Goal: Information Seeking & Learning: Learn about a topic

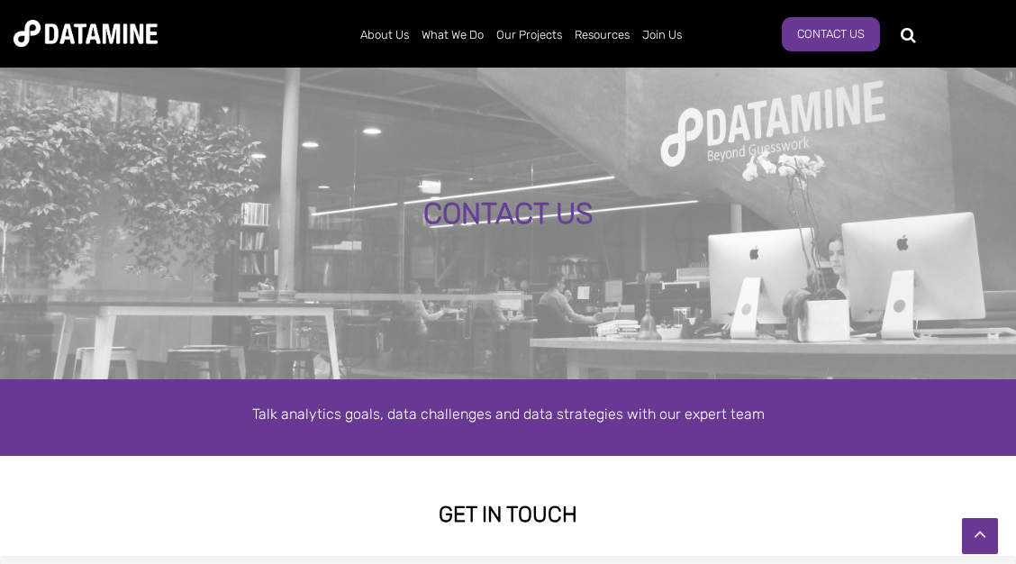
scroll to position [718, 0]
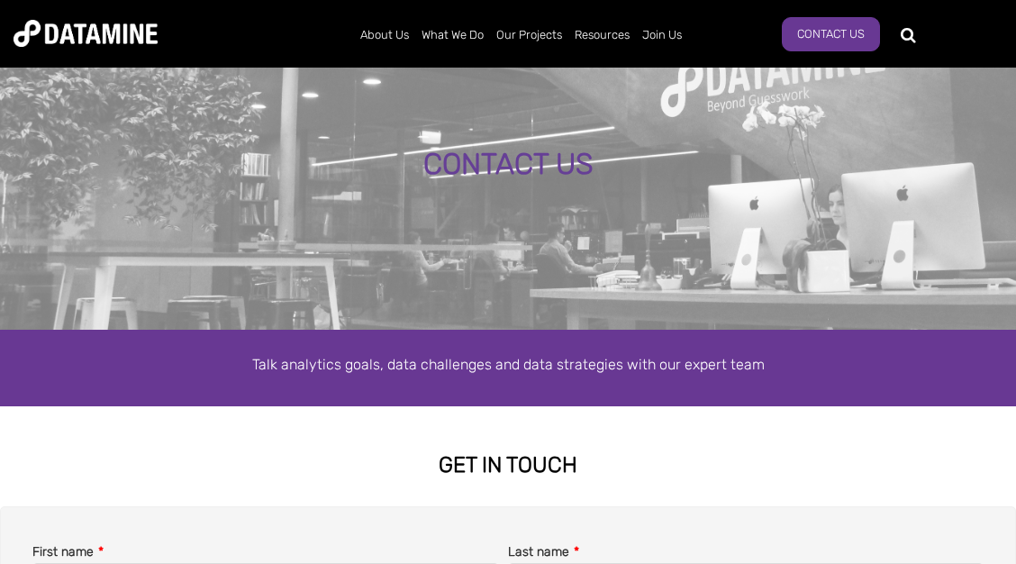
scroll to position [0, 0]
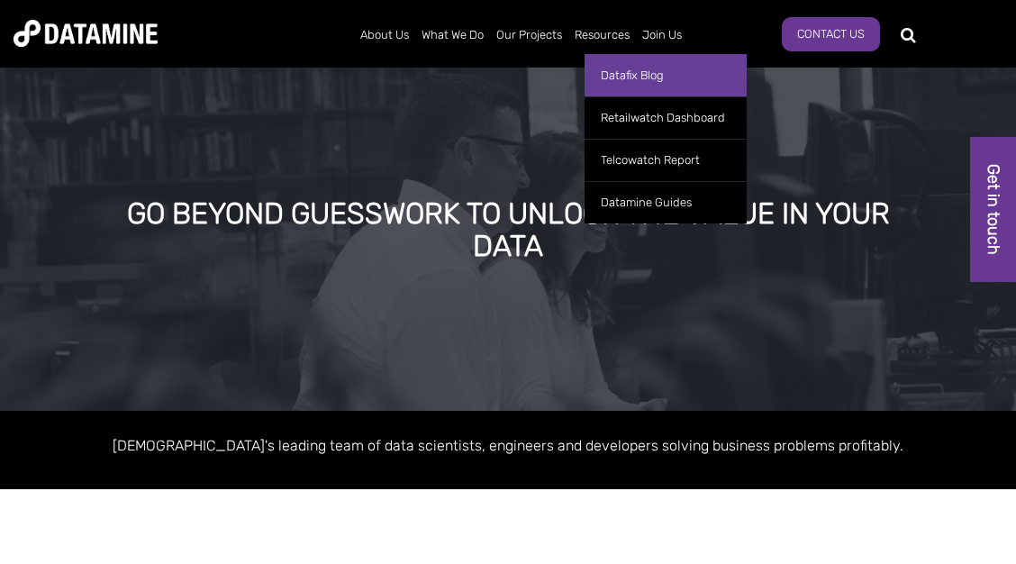
click at [617, 68] on link "Datafix Blog" at bounding box center [665, 75] width 162 height 42
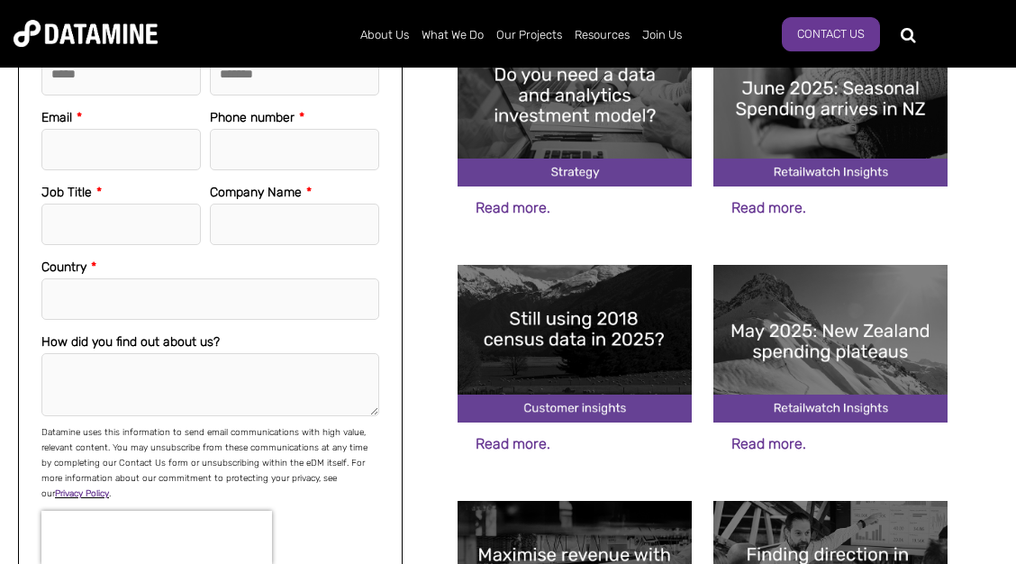
scroll to position [486, 0]
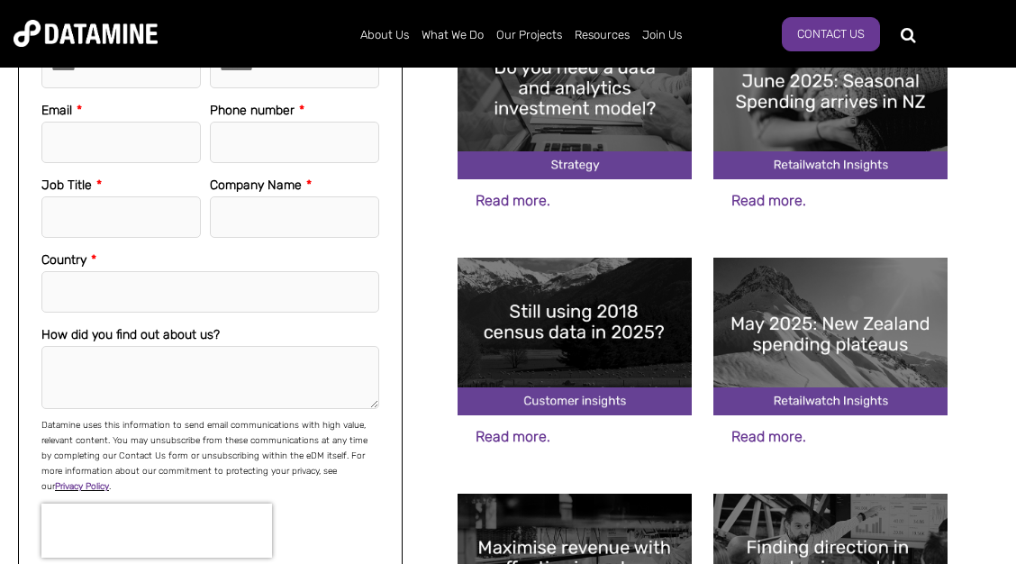
click at [636, 278] on img at bounding box center [574, 337] width 234 height 158
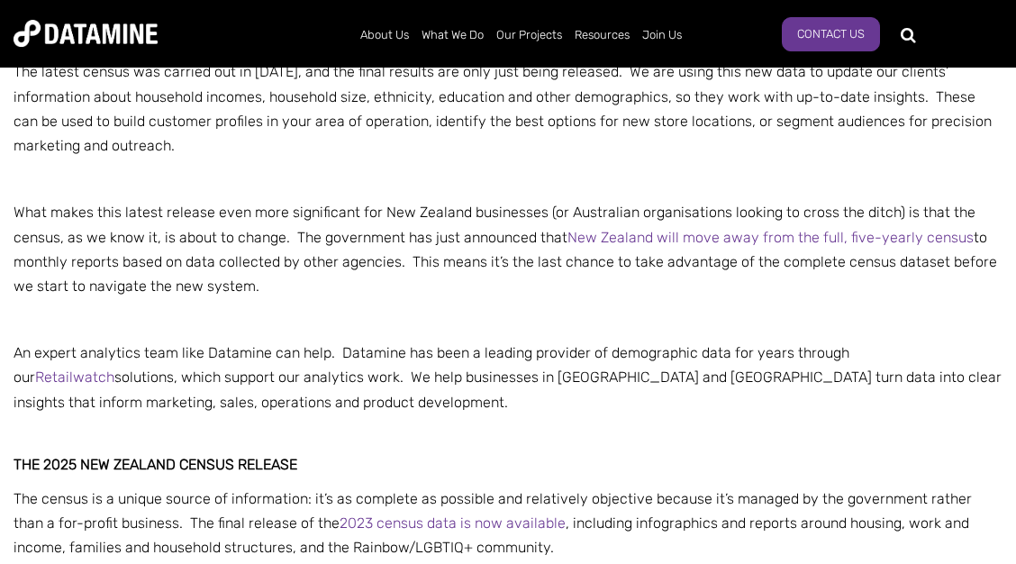
scroll to position [973, 0]
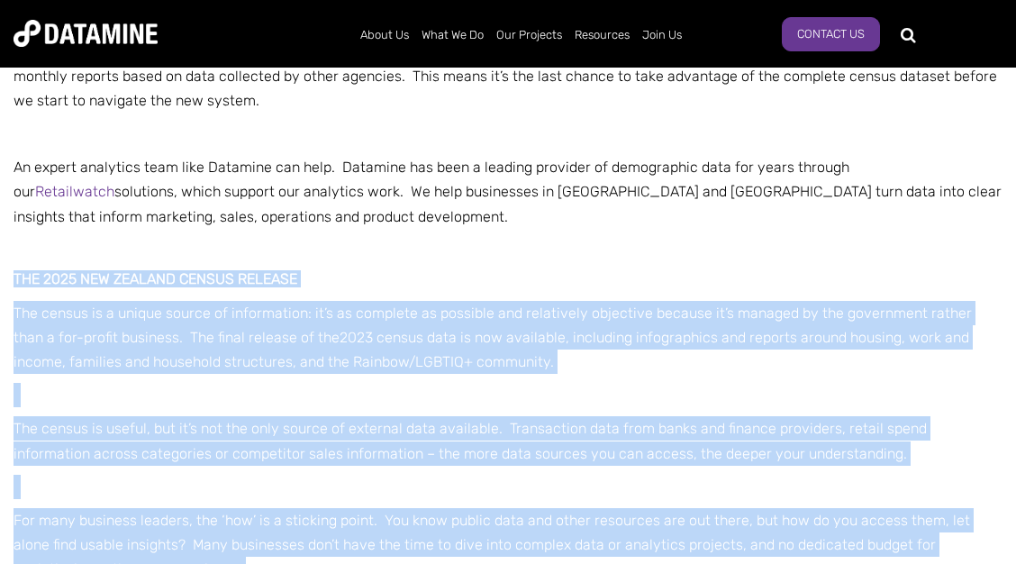
drag, startPoint x: 4, startPoint y: 272, endPoint x: 113, endPoint y: 260, distance: 109.6
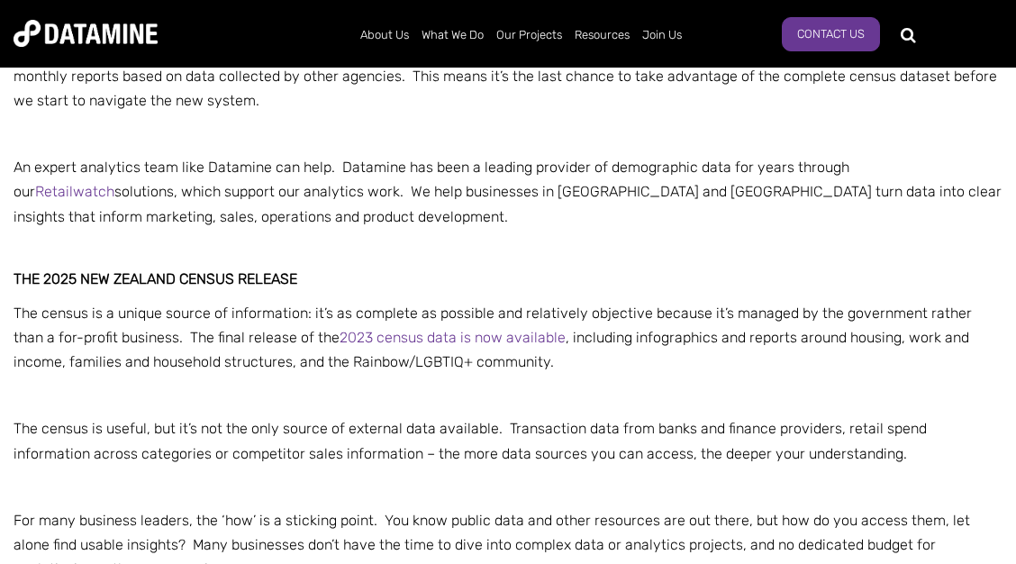
click at [113, 260] on p at bounding box center [508, 250] width 989 height 24
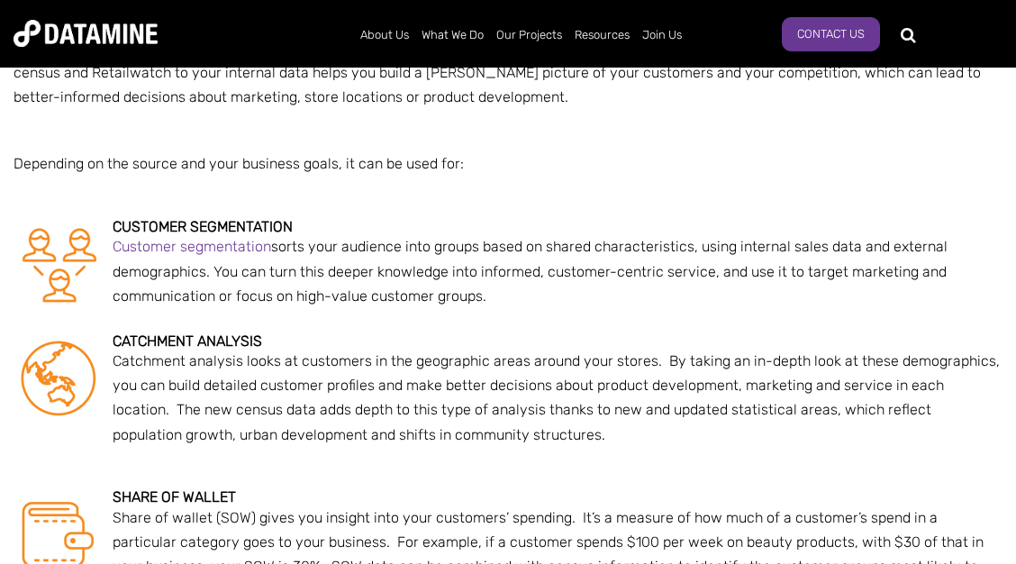
scroll to position [1848, 0]
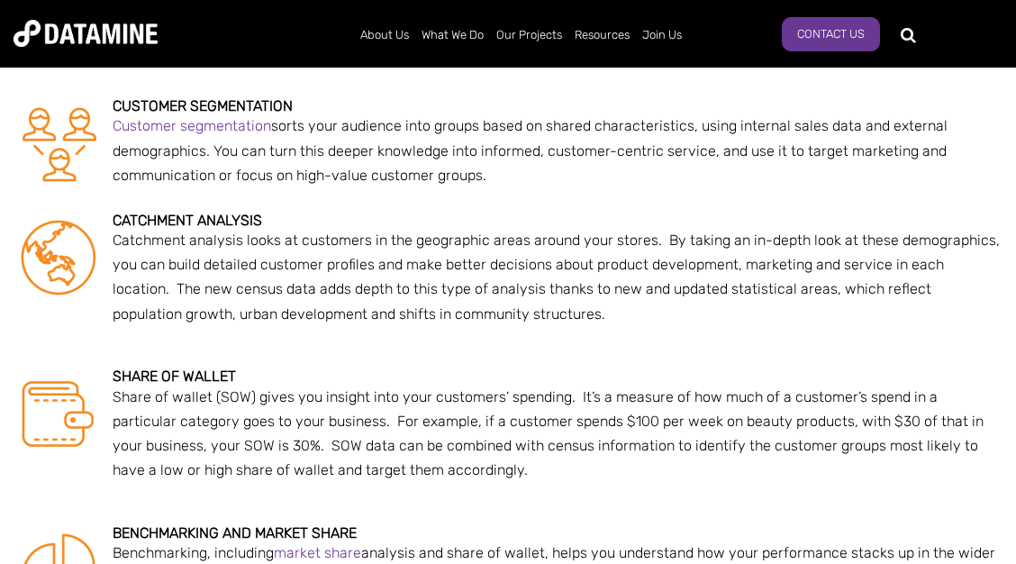
click at [359, 125] on span "Customer segmentation sorts your audience into groups based on shared character…" at bounding box center [530, 150] width 835 height 66
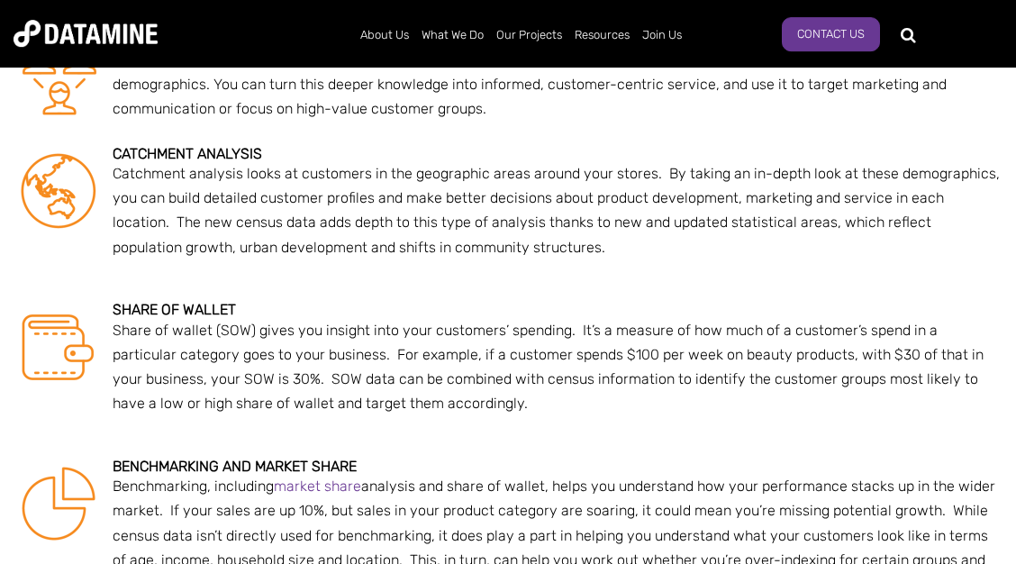
scroll to position [2042, 0]
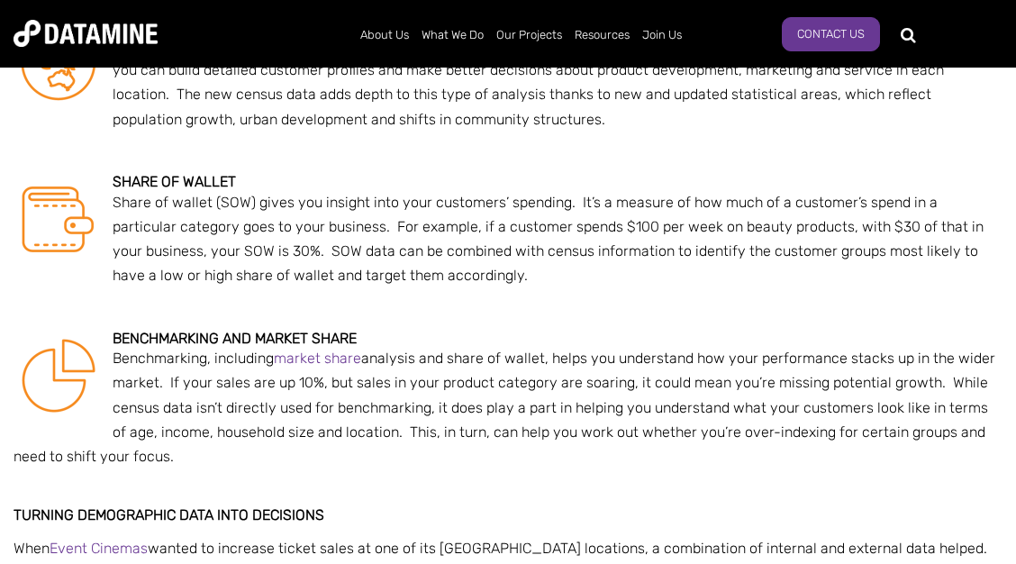
click at [228, 239] on p "Share of wallet (SOW) gives you insight into your customers’ spending. It’s a m…" at bounding box center [508, 239] width 989 height 98
drag, startPoint x: 268, startPoint y: 210, endPoint x: 415, endPoint y: 209, distance: 146.8
click at [397, 210] on span "Share of wallet (SOW) gives you insight into your customers’ spending. It’s a m…" at bounding box center [548, 239] width 871 height 91
click at [428, 207] on span "Share of wallet (SOW) gives you insight into your customers’ spending. It’s a m…" at bounding box center [548, 239] width 871 height 91
drag, startPoint x: 408, startPoint y: 207, endPoint x: 535, endPoint y: 204, distance: 127.0
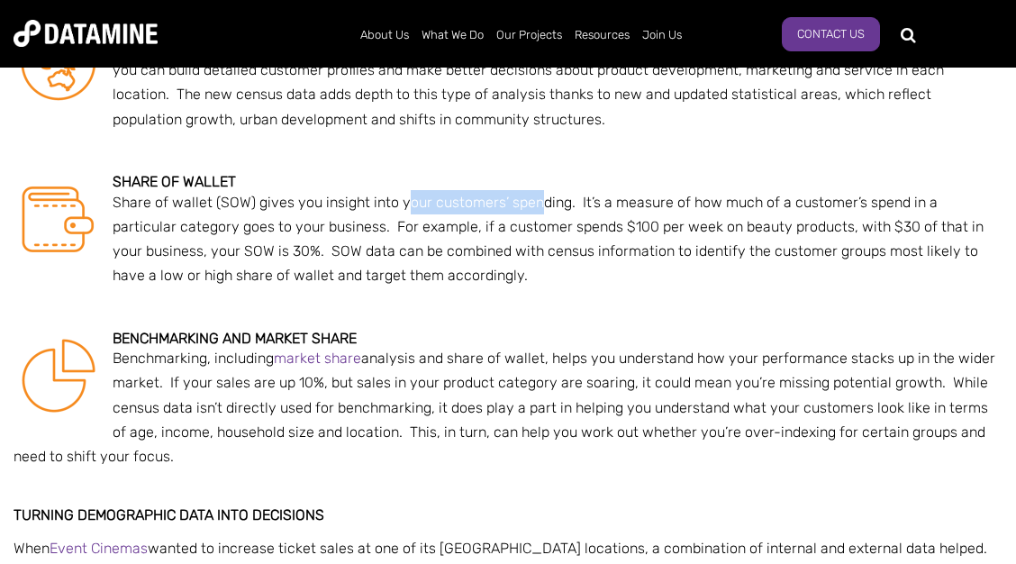
click at [534, 204] on span "Share of wallet (SOW) gives you insight into your customers’ spending. It’s a m…" at bounding box center [548, 239] width 871 height 91
click at [535, 204] on span "Share of wallet (SOW) gives you insight into your customers’ spending. It’s a m…" at bounding box center [548, 239] width 871 height 91
drag, startPoint x: 341, startPoint y: 218, endPoint x: 435, endPoint y: 219, distance: 93.7
click at [431, 220] on p "Share of wallet (SOW) gives you insight into your customers’ spending. It’s a m…" at bounding box center [508, 239] width 989 height 98
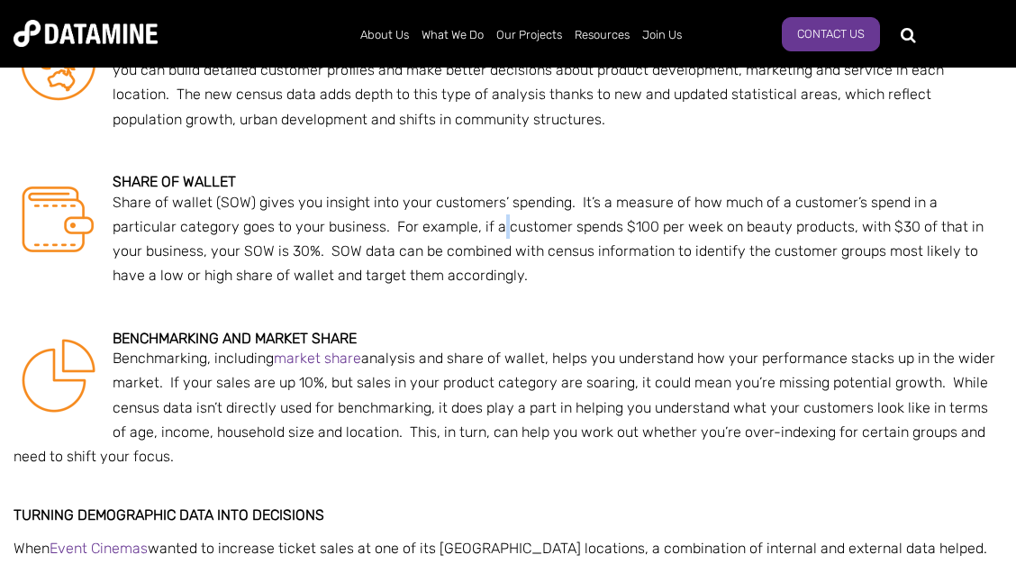
click at [439, 219] on p "Share of wallet (SOW) gives you insight into your customers’ spending. It’s a m…" at bounding box center [508, 239] width 989 height 98
click at [536, 219] on p "Share of wallet (SOW) gives you insight into your customers’ spending. It’s a m…" at bounding box center [508, 239] width 989 height 98
click at [636, 220] on p "Share of wallet (SOW) gives you insight into your customers’ spending. It’s a m…" at bounding box center [508, 239] width 989 height 98
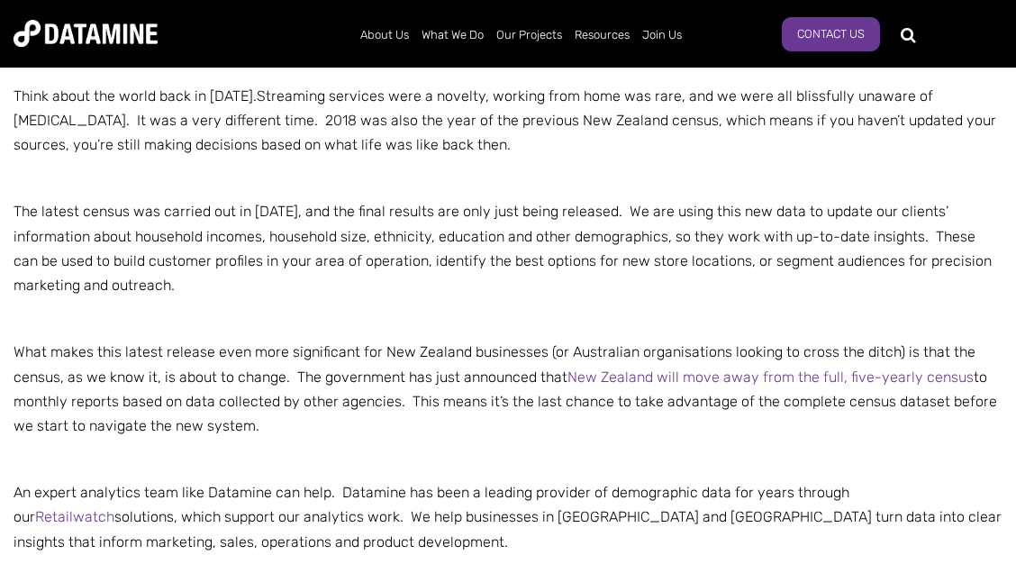
scroll to position [681, 0]
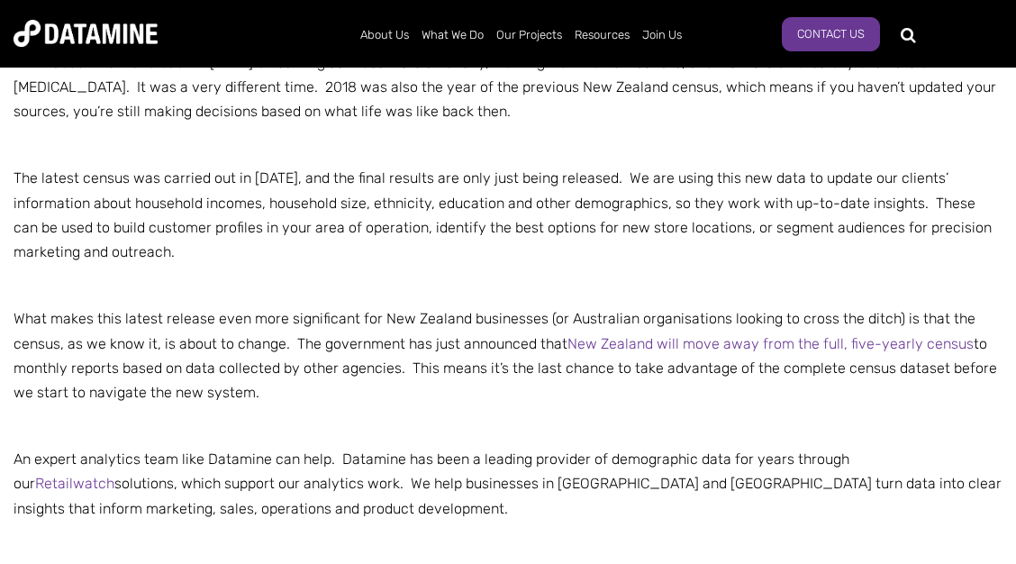
click at [450, 322] on span "What makes this latest release even more significant for New Zealand businesses…" at bounding box center [505, 355] width 983 height 91
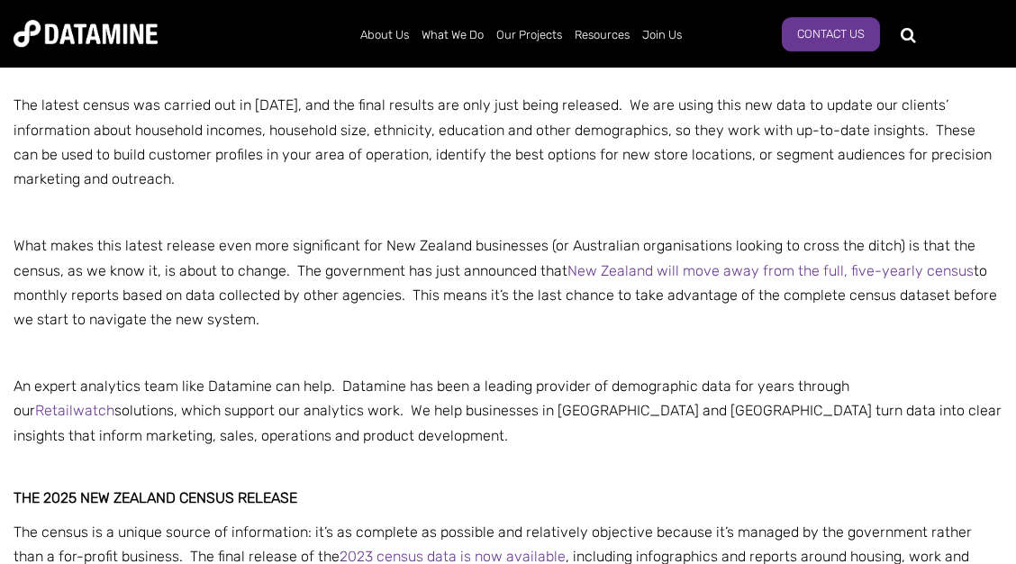
scroll to position [778, 0]
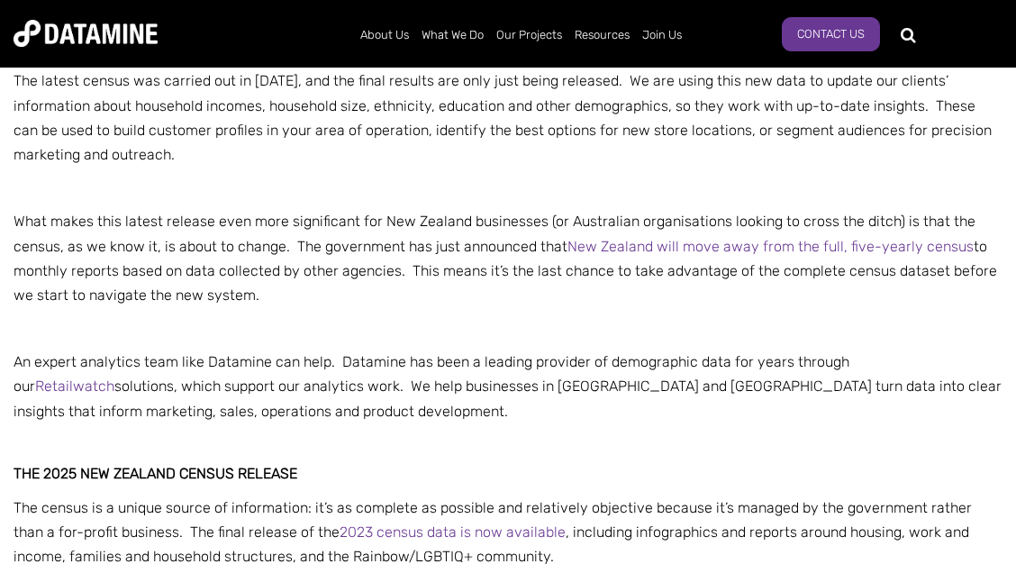
click at [385, 236] on p "What makes this latest release even more significant for New Zealand businesses…" at bounding box center [508, 258] width 989 height 98
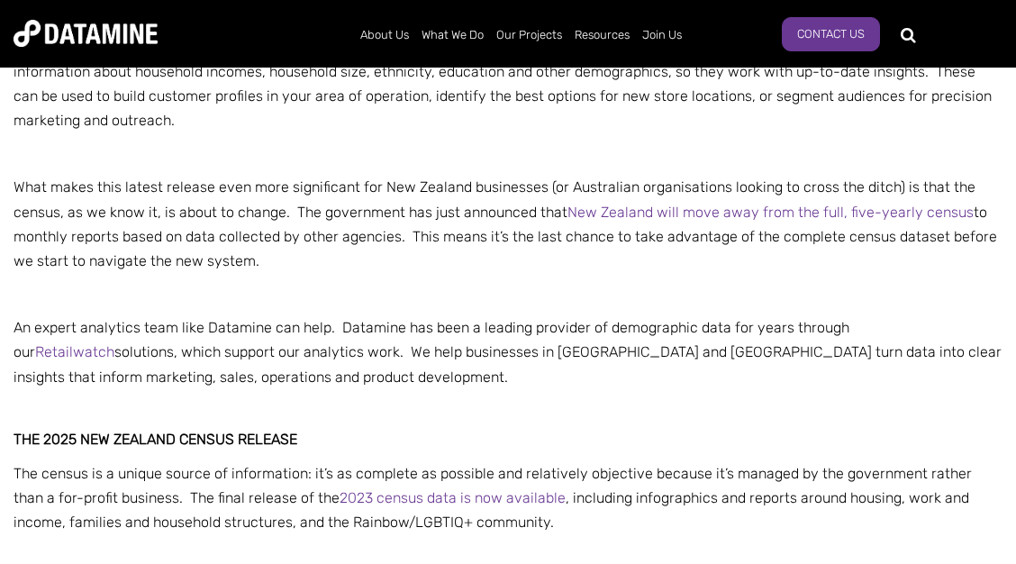
scroll to position [875, 0]
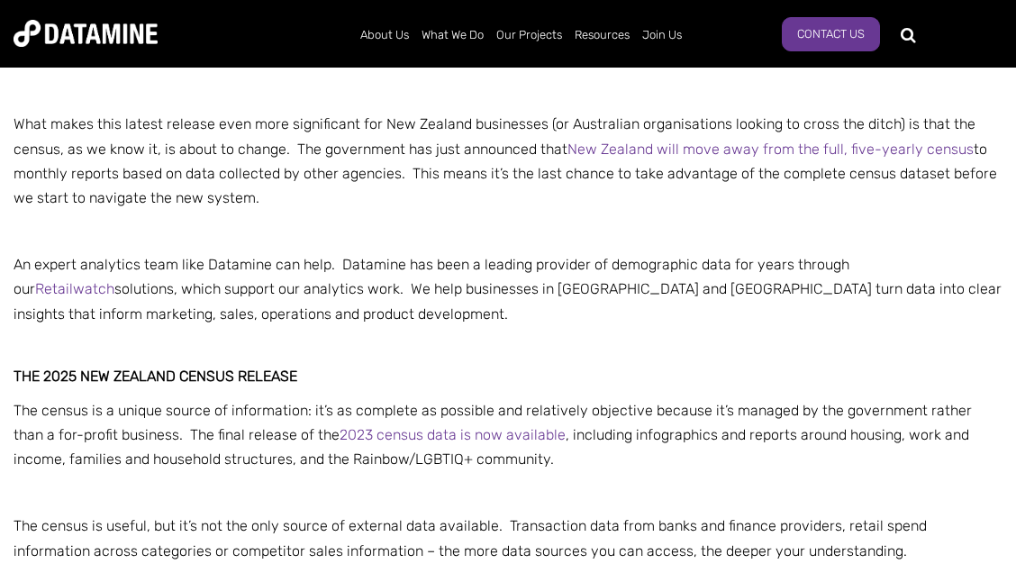
click at [116, 204] on span "What makes this latest release even more significant for New Zealand businesses…" at bounding box center [505, 160] width 983 height 91
click at [59, 138] on p "What makes this latest release even more significant for New Zealand businesses…" at bounding box center [508, 161] width 989 height 98
click at [204, 155] on span "What makes this latest release even more significant for New Zealand businesses…" at bounding box center [505, 160] width 983 height 91
click at [308, 159] on p "What makes this latest release even more significant for New Zealand businesses…" at bounding box center [508, 161] width 989 height 98
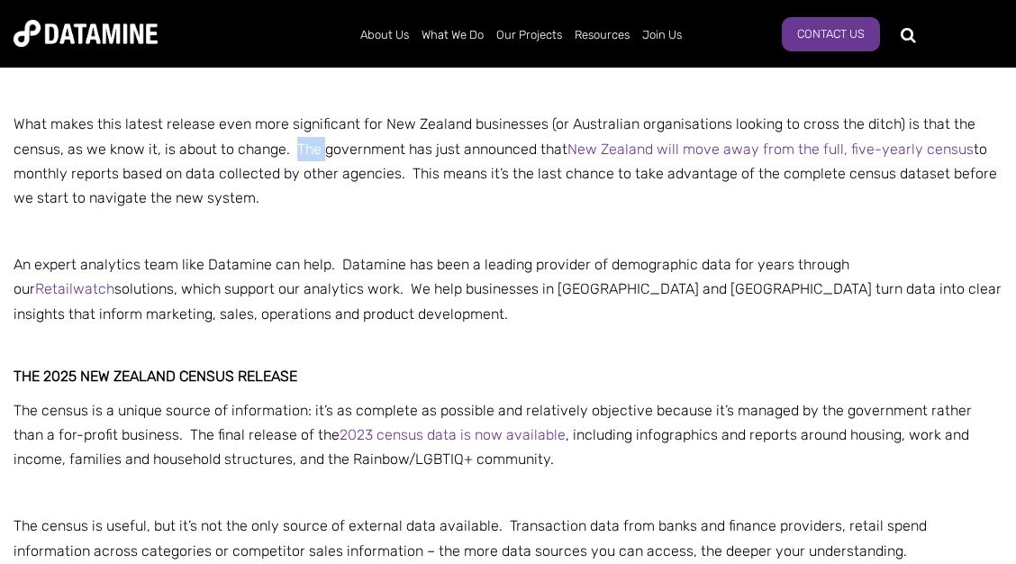
click at [308, 159] on p "What makes this latest release even more significant for New Zealand businesses…" at bounding box center [508, 161] width 989 height 98
drag, startPoint x: 412, startPoint y: 169, endPoint x: 490, endPoint y: 203, distance: 84.3
click at [490, 203] on p "What makes this latest release even more significant for New Zealand businesses…" at bounding box center [508, 161] width 989 height 98
click at [489, 203] on p "What makes this latest release even more significant for New Zealand businesses…" at bounding box center [508, 161] width 989 height 98
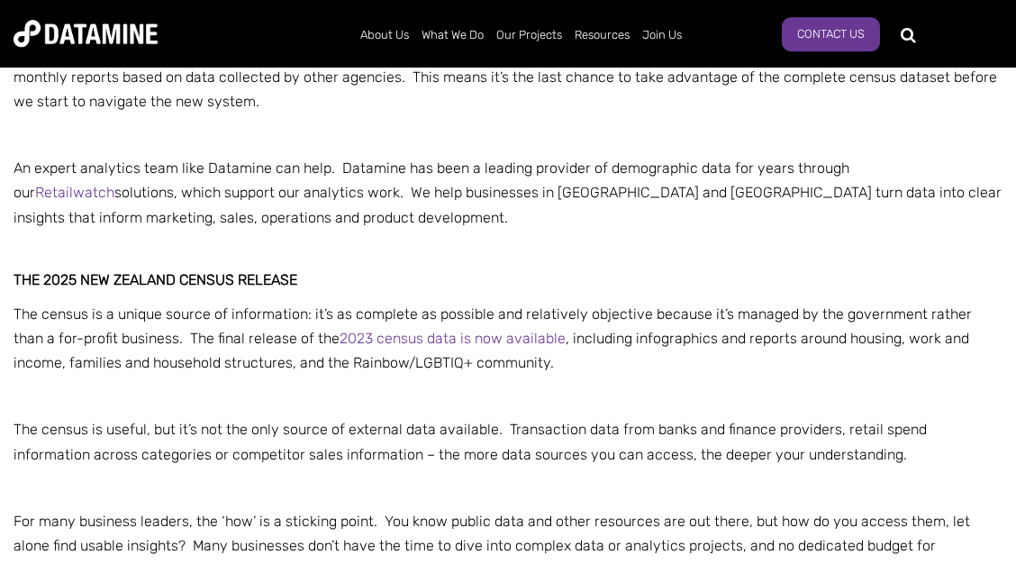
scroll to position [973, 0]
click at [315, 178] on p "An expert analytics team like Datamine can help. Datamine has been a leading pr…" at bounding box center [508, 192] width 989 height 74
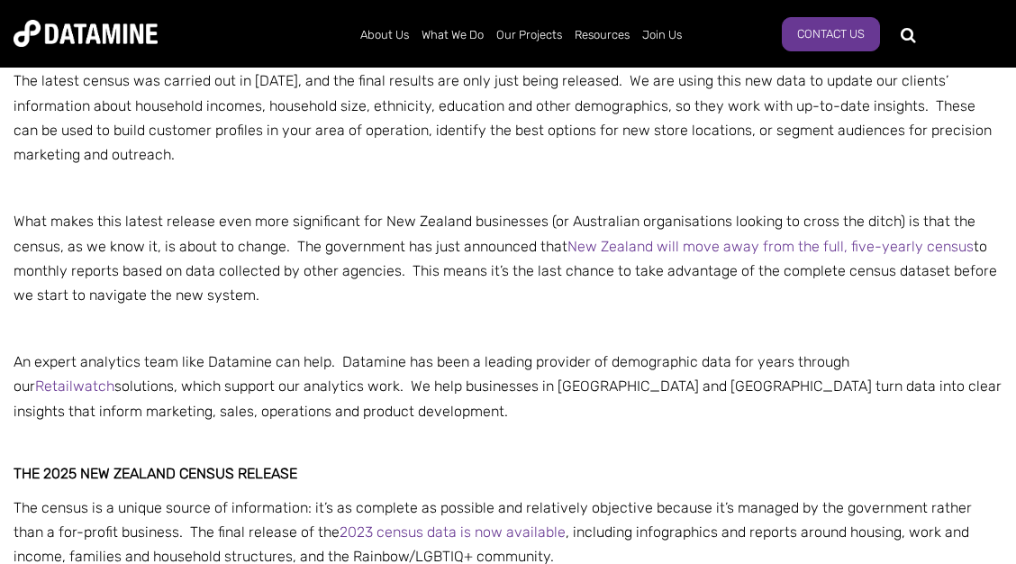
scroll to position [681, 0]
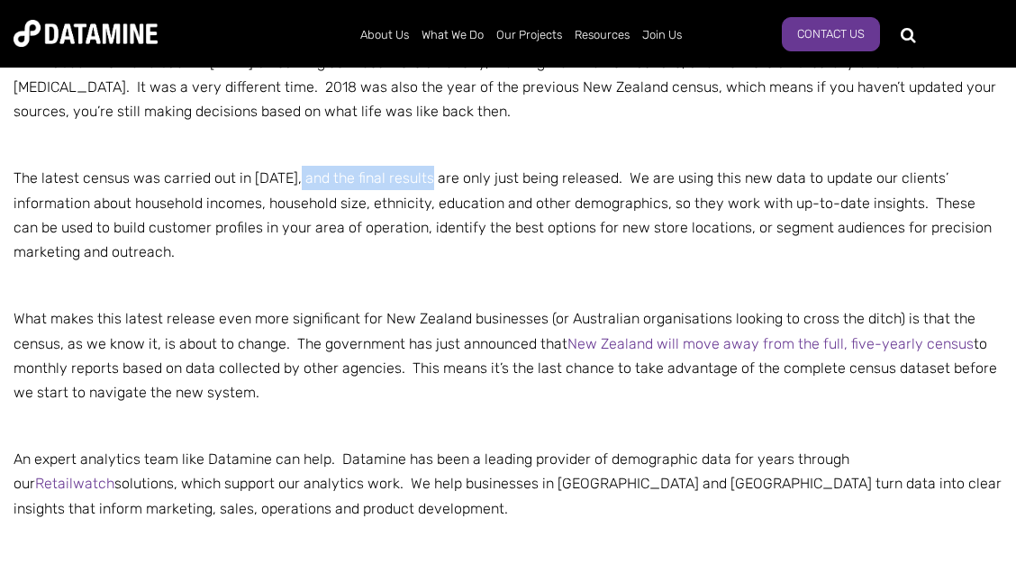
drag, startPoint x: 300, startPoint y: 165, endPoint x: 429, endPoint y: 171, distance: 128.9
click at [430, 171] on span "The latest census was carried out in [DATE], and the final results are only jus…" at bounding box center [481, 189] width 935 height 41
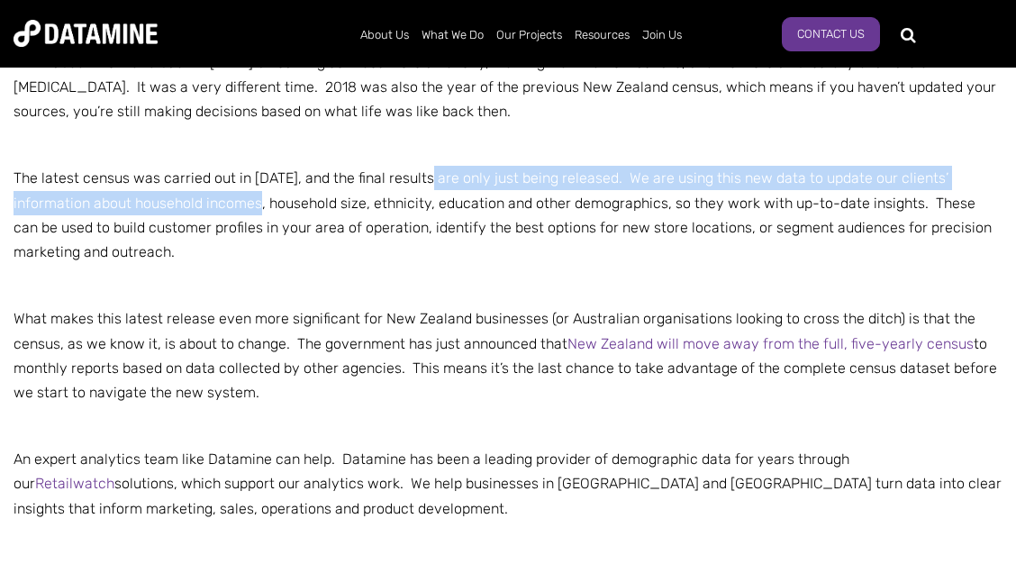
drag, startPoint x: 430, startPoint y: 171, endPoint x: 269, endPoint y: 197, distance: 162.4
click at [269, 197] on span "The latest census was carried out in [DATE], and the final results are only jus…" at bounding box center [481, 189] width 935 height 41
click at [270, 196] on span "The latest census was carried out in [DATE], and the final results are only jus…" at bounding box center [481, 189] width 935 height 41
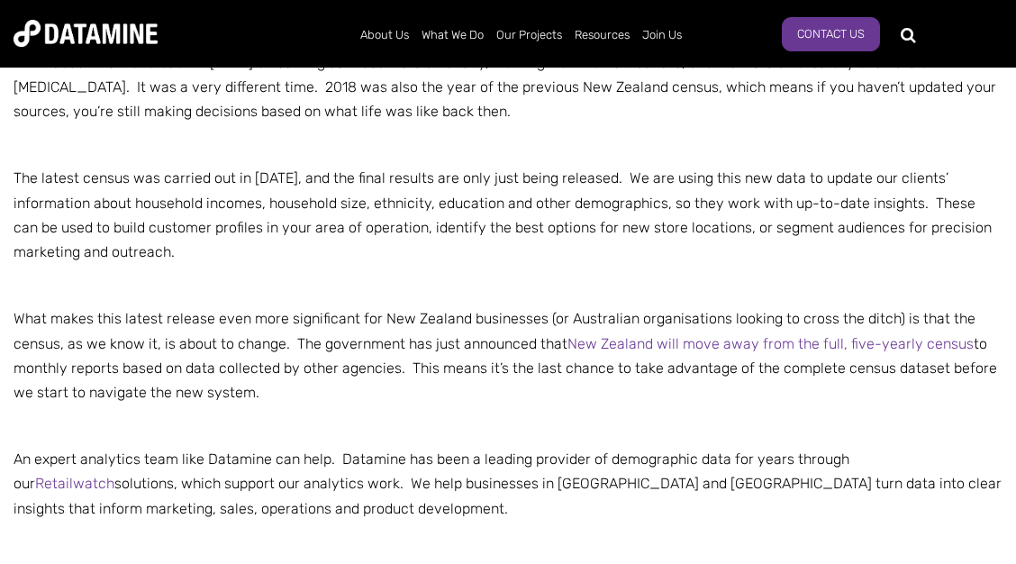
click at [25, 176] on span "The latest census was carried out in [DATE], and the final results are only jus…" at bounding box center [481, 189] width 935 height 41
drag, startPoint x: 23, startPoint y: 176, endPoint x: 189, endPoint y: 168, distance: 165.9
click at [189, 168] on p "The latest census was carried out in [DATE], and the final results are only jus…" at bounding box center [508, 215] width 989 height 98
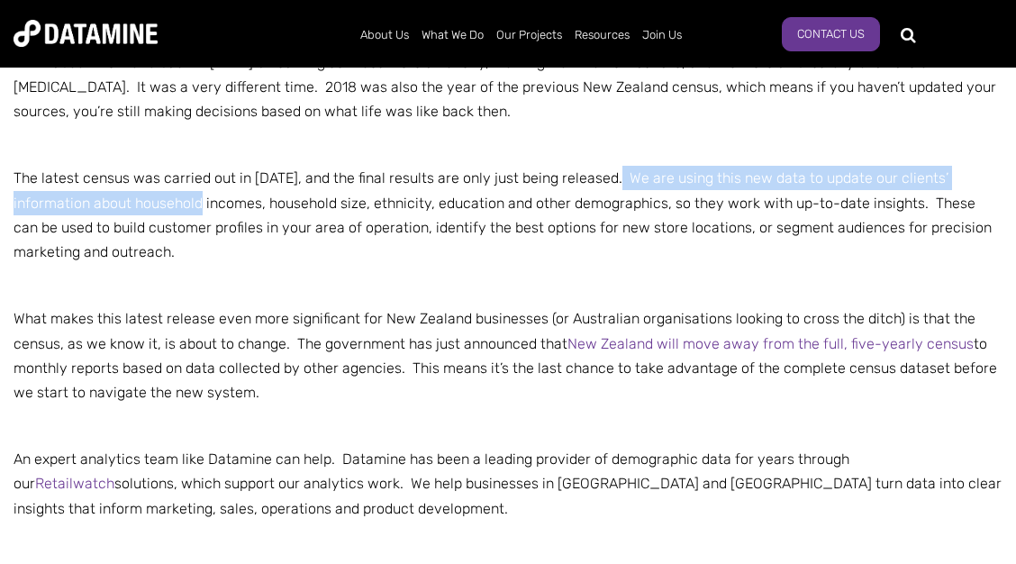
drag, startPoint x: 636, startPoint y: 185, endPoint x: 207, endPoint y: 213, distance: 429.6
click at [207, 213] on p "The latest census was carried out in [DATE], and the final results are only jus…" at bounding box center [508, 215] width 989 height 98
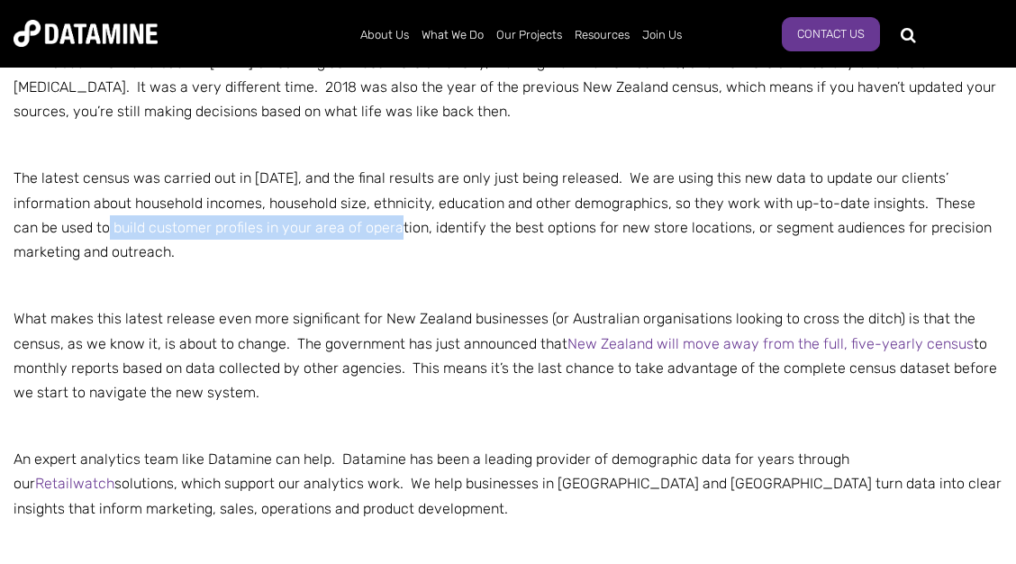
drag, startPoint x: 81, startPoint y: 225, endPoint x: 367, endPoint y: 221, distance: 286.4
click at [367, 221] on span ". These can be used to build customer profiles in your area of operation, ident…" at bounding box center [503, 228] width 978 height 66
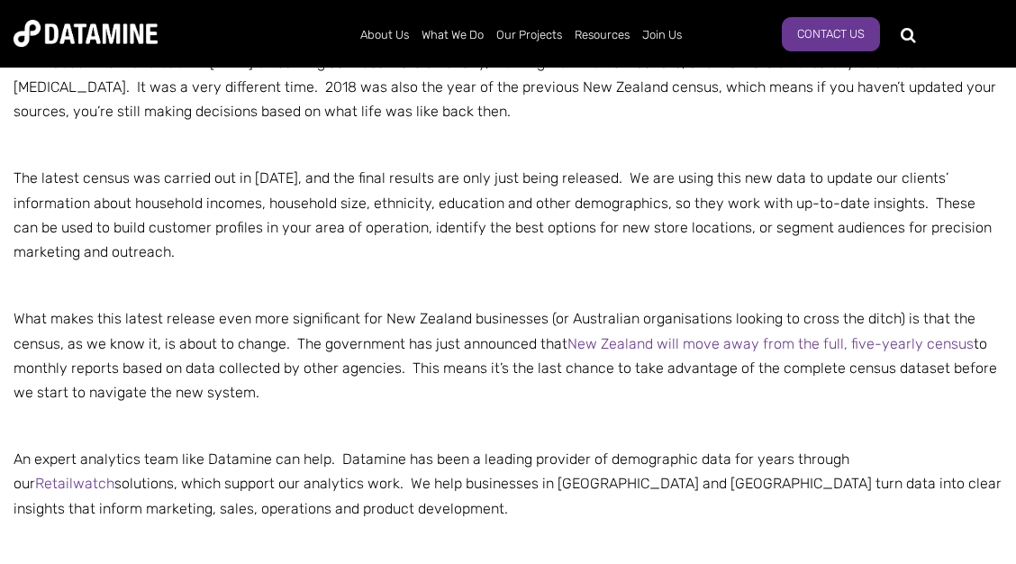
click at [302, 320] on span "What makes this latest release even more significant for New Zealand businesses…" at bounding box center [505, 355] width 983 height 91
drag, startPoint x: 421, startPoint y: 231, endPoint x: 616, endPoint y: 224, distance: 194.7
click at [616, 224] on span ". These can be used to build customer profiles in your area of operation, ident…" at bounding box center [503, 228] width 978 height 66
click at [727, 215] on p "The latest census was carried out in [DATE], and the final results are only jus…" at bounding box center [508, 215] width 989 height 98
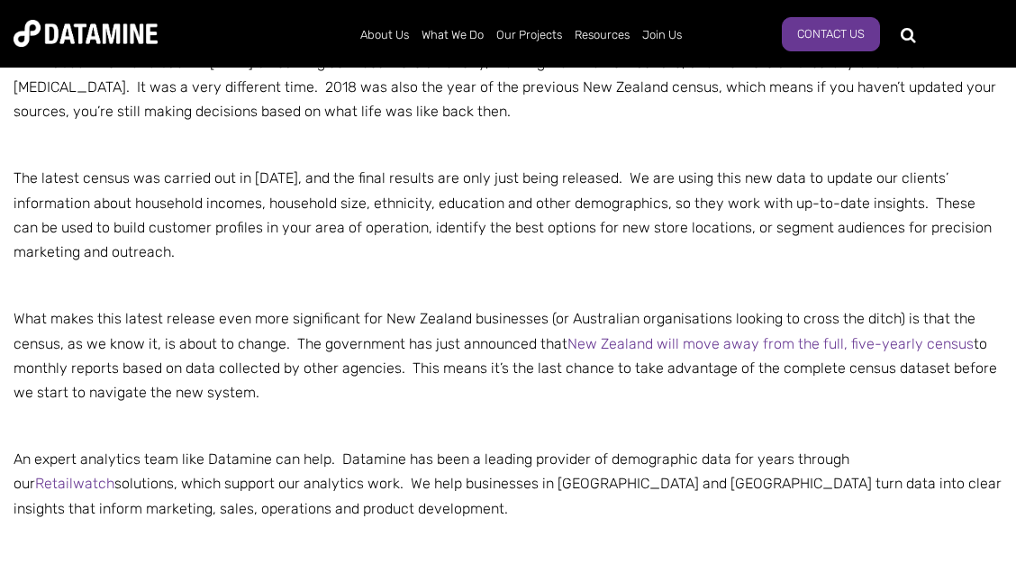
click at [728, 235] on span ". These can be used to build customer profiles in your area of operation, ident…" at bounding box center [503, 228] width 978 height 66
click at [728, 233] on span ". These can be used to build customer profiles in your area of operation, ident…" at bounding box center [503, 228] width 978 height 66
drag, startPoint x: 720, startPoint y: 232, endPoint x: 963, endPoint y: 231, distance: 243.2
click at [963, 231] on p "The latest census was carried out in [DATE], and the final results are only jus…" at bounding box center [508, 215] width 989 height 98
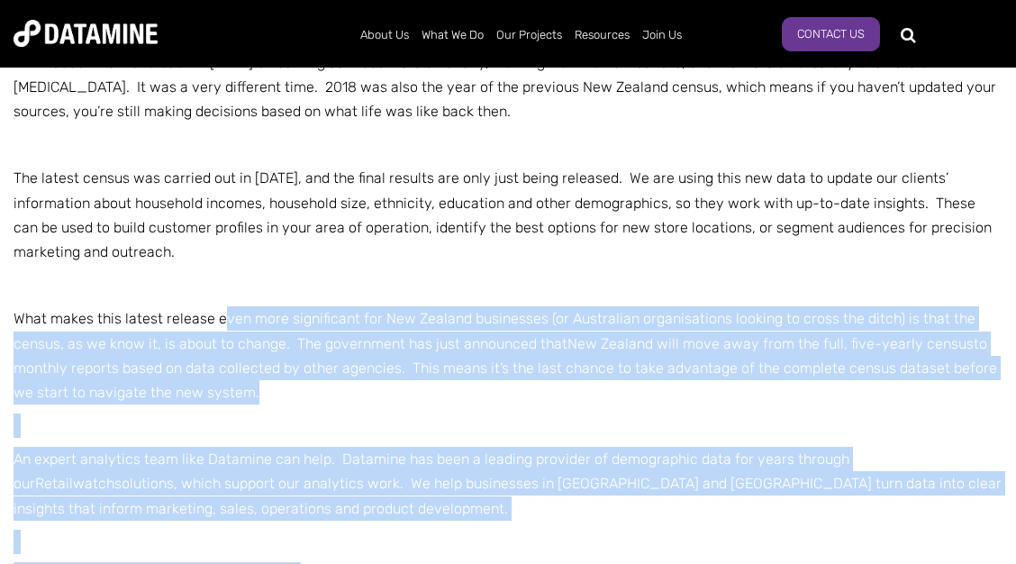
drag, startPoint x: 13, startPoint y: 325, endPoint x: 231, endPoint y: 326, distance: 218.8
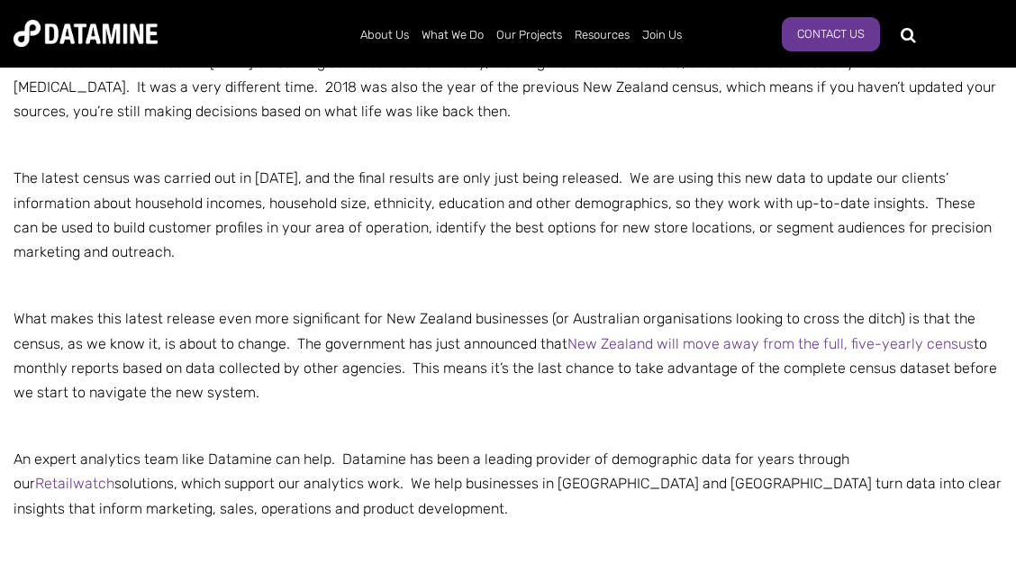
click at [231, 326] on span "What makes this latest release even more significant for New Zealand businesses…" at bounding box center [505, 355] width 983 height 91
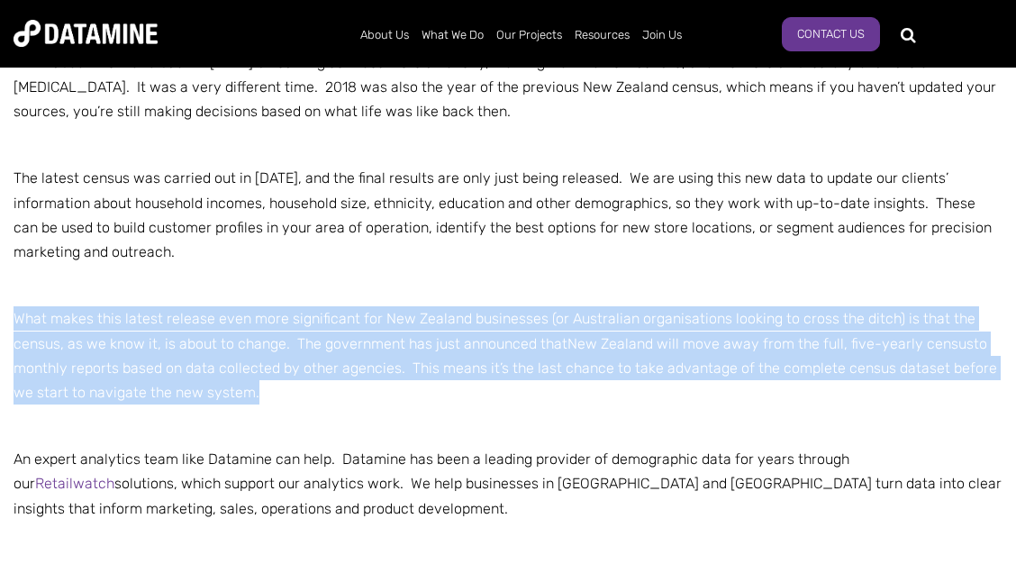
click at [231, 326] on span "What makes this latest release even more significant for New Zealand businesses…" at bounding box center [505, 355] width 983 height 91
click at [39, 345] on span "What makes this latest release even more significant for New Zealand businesses…" at bounding box center [505, 355] width 983 height 91
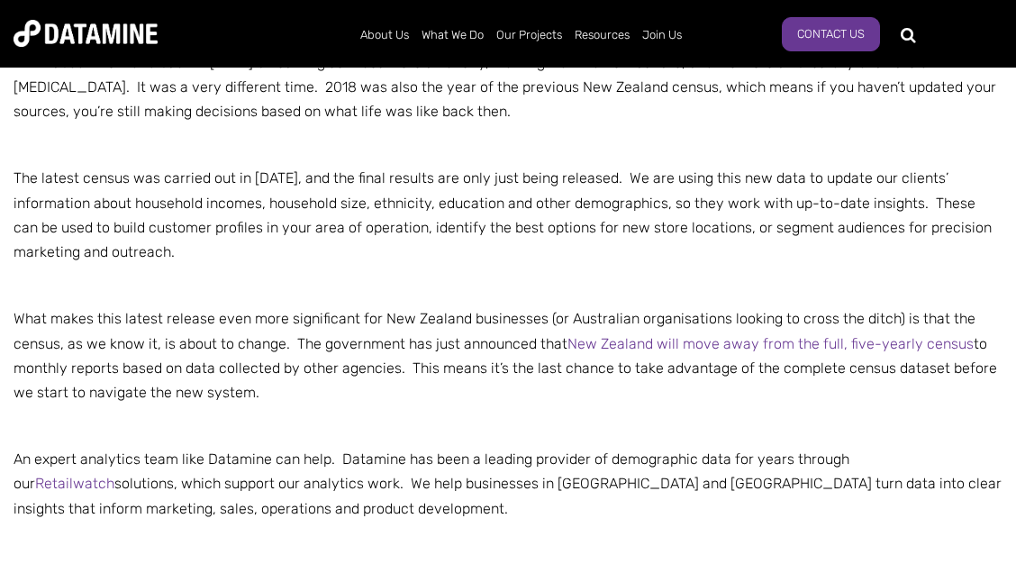
click at [185, 329] on p "What makes this latest release even more significant for New Zealand businesses…" at bounding box center [508, 355] width 989 height 98
drag, startPoint x: 95, startPoint y: 321, endPoint x: 244, endPoint y: 317, distance: 148.6
click at [242, 318] on span "What makes this latest release even more significant for New Zealand businesses…" at bounding box center [505, 355] width 983 height 91
click at [244, 317] on span "What makes this latest release even more significant for New Zealand businesses…" at bounding box center [505, 355] width 983 height 91
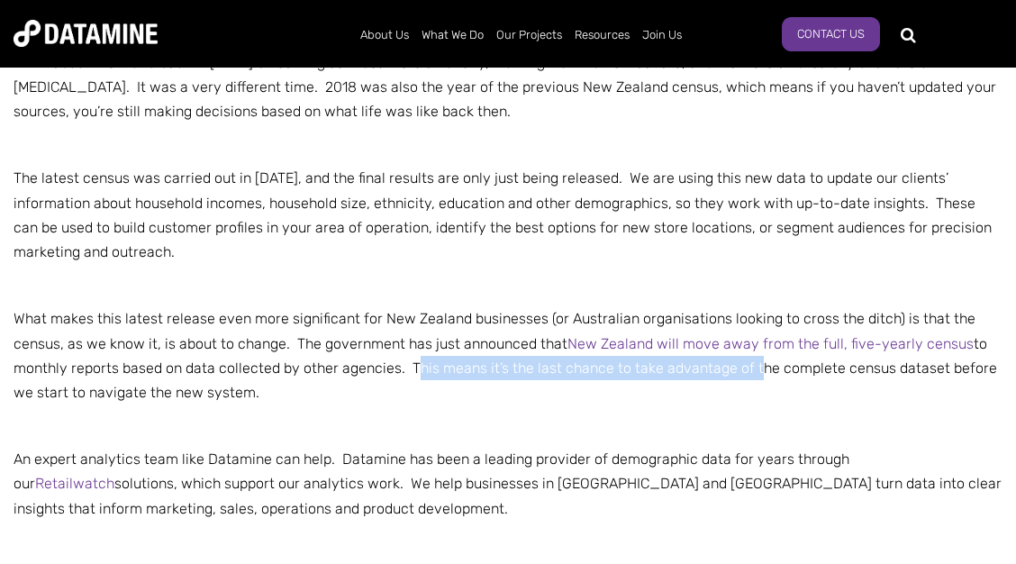
drag, startPoint x: 407, startPoint y: 366, endPoint x: 751, endPoint y: 358, distance: 344.1
click at [751, 358] on p "What makes this latest release even more significant for New Zealand businesses…" at bounding box center [508, 355] width 989 height 98
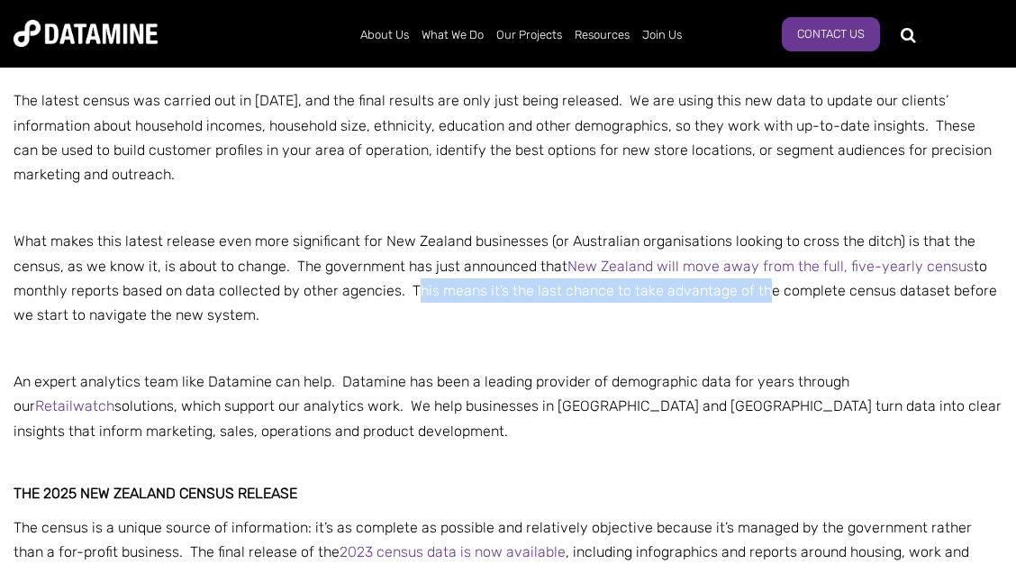
scroll to position [778, 0]
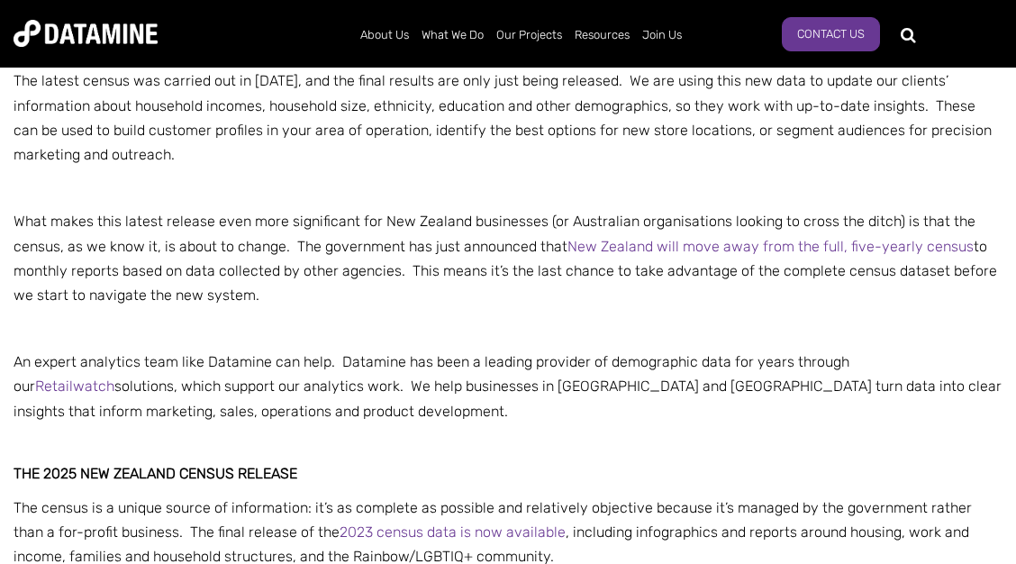
click at [134, 213] on p "What makes this latest release even more significant for New Zealand businesses…" at bounding box center [508, 258] width 989 height 98
click at [285, 239] on span "What makes this latest release even more significant for New Zealand businesses…" at bounding box center [505, 258] width 983 height 91
click at [272, 250] on span "What makes this latest release even more significant for New Zealand businesses…" at bounding box center [505, 258] width 983 height 91
click at [306, 242] on span "What makes this latest release even more significant for New Zealand businesses…" at bounding box center [505, 258] width 983 height 91
click at [310, 241] on span "What makes this latest release even more significant for New Zealand businesses…" at bounding box center [505, 258] width 983 height 91
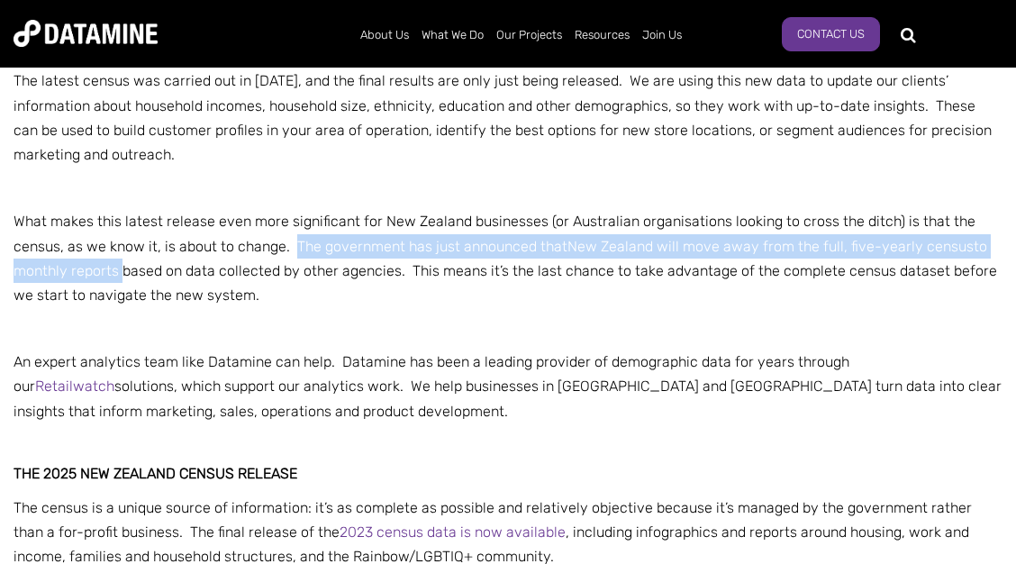
drag, startPoint x: 301, startPoint y: 245, endPoint x: 117, endPoint y: 269, distance: 185.3
click at [117, 269] on span "What makes this latest release even more significant for New Zealand businesses…" at bounding box center [505, 258] width 983 height 91
drag, startPoint x: 404, startPoint y: 268, endPoint x: 822, endPoint y: 284, distance: 418.1
click at [822, 284] on p "What makes this latest release even more significant for New Zealand businesses…" at bounding box center [508, 258] width 989 height 98
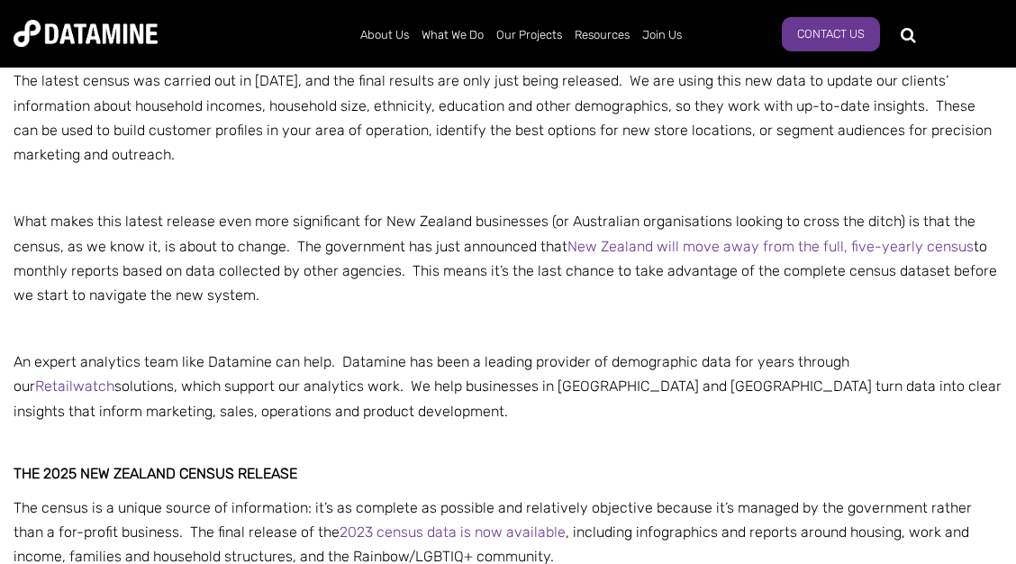
click at [822, 284] on p "What makes this latest release even more significant for New Zealand businesses…" at bounding box center [508, 258] width 989 height 98
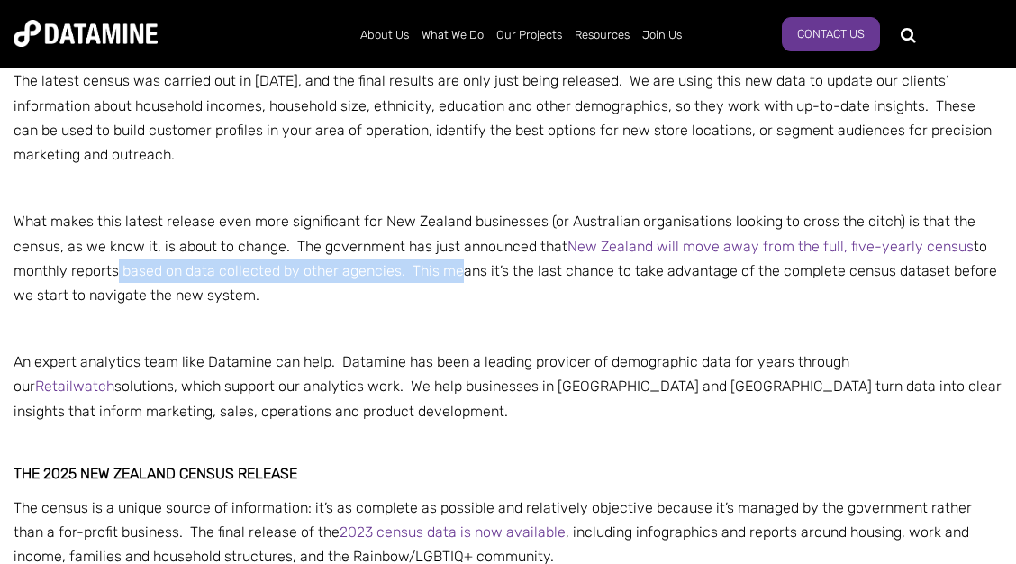
drag, startPoint x: 113, startPoint y: 273, endPoint x: 452, endPoint y: 272, distance: 339.5
click at [452, 272] on span "What makes this latest release even more significant for New Zealand businesses…" at bounding box center [505, 258] width 983 height 91
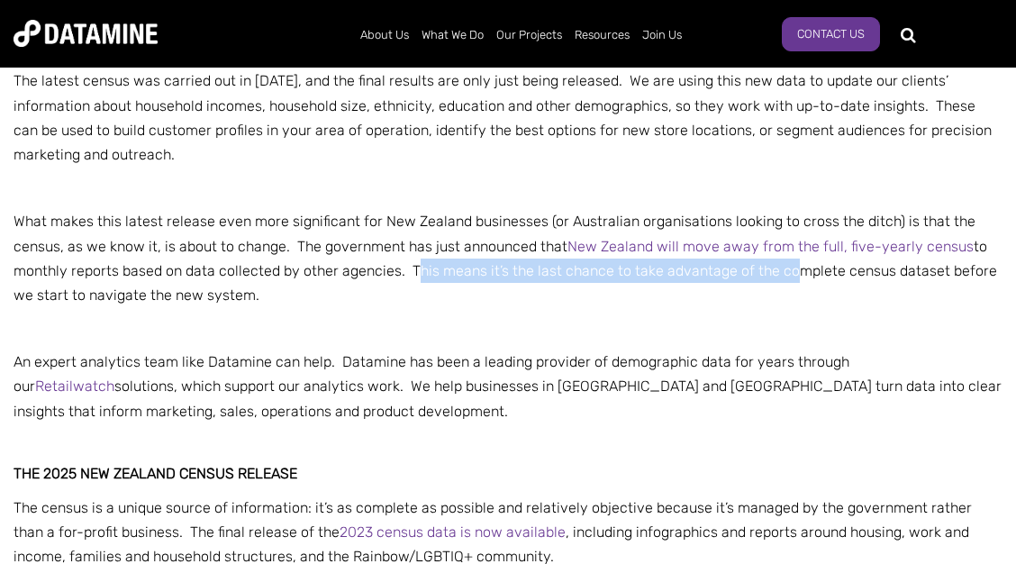
drag, startPoint x: 408, startPoint y: 269, endPoint x: 783, endPoint y: 263, distance: 374.7
click at [783, 263] on span "What makes this latest release even more significant for New Zealand businesses…" at bounding box center [505, 258] width 983 height 91
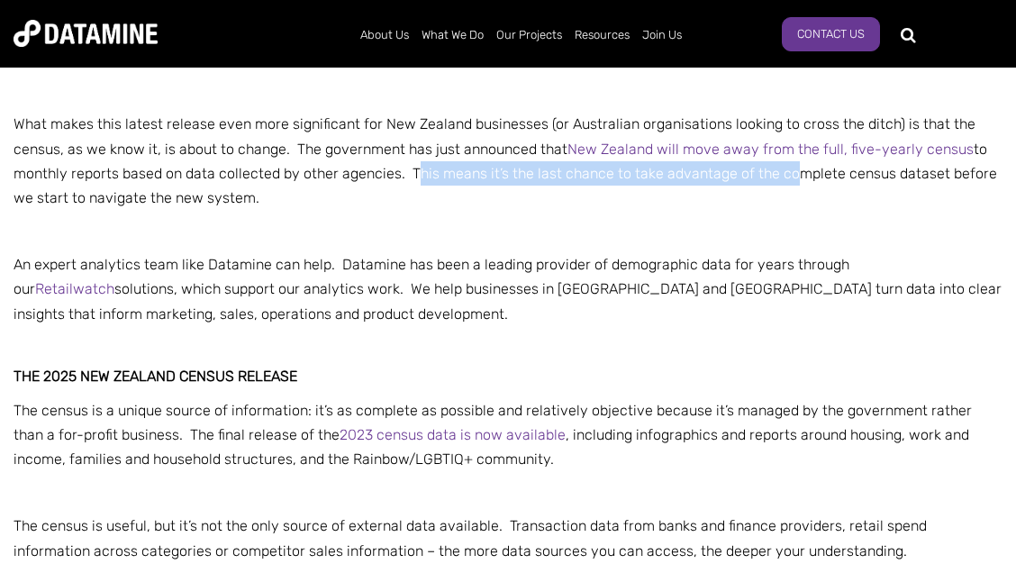
click at [301, 281] on p "An expert analytics team like Datamine can help. Datamine has been a leading pr…" at bounding box center [508, 289] width 989 height 74
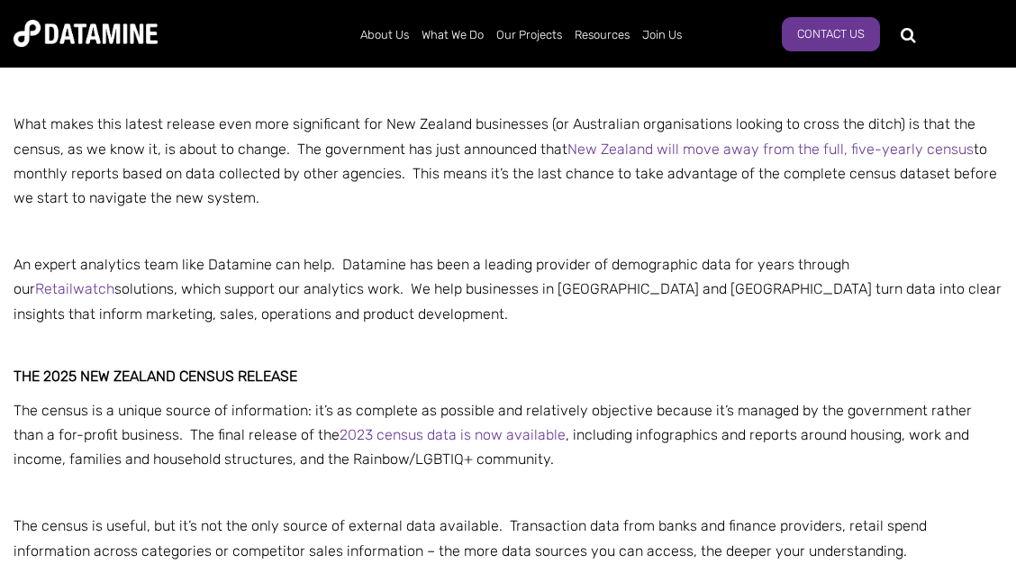
click at [340, 267] on span "An expert analytics team like Datamine can help. Datamine has been a leading pr…" at bounding box center [508, 289] width 988 height 66
drag, startPoint x: 407, startPoint y: 169, endPoint x: 458, endPoint y: 189, distance: 55.0
click at [458, 189] on p "What makes this latest release even more significant for New Zealand businesses…" at bounding box center [508, 161] width 989 height 98
click at [459, 190] on p "What makes this latest release even more significant for New Zealand businesses…" at bounding box center [508, 161] width 989 height 98
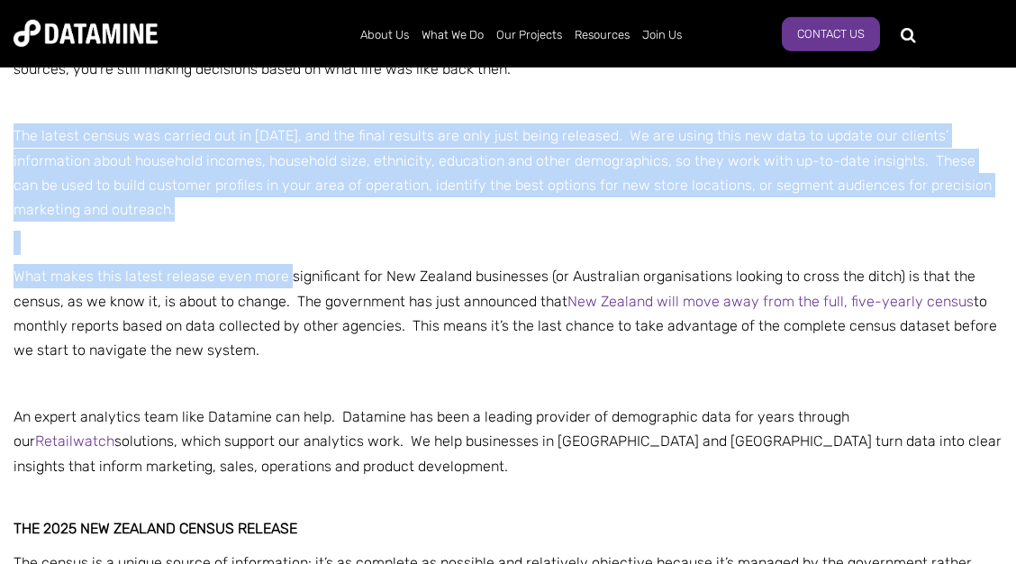
scroll to position [778, 0]
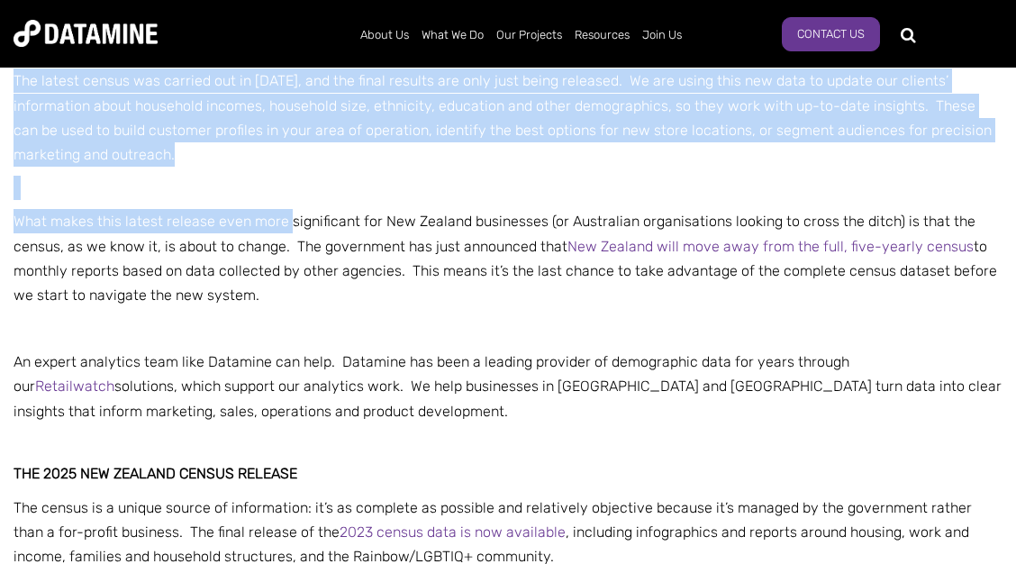
drag, startPoint x: 14, startPoint y: 178, endPoint x: 288, endPoint y: 308, distance: 302.9
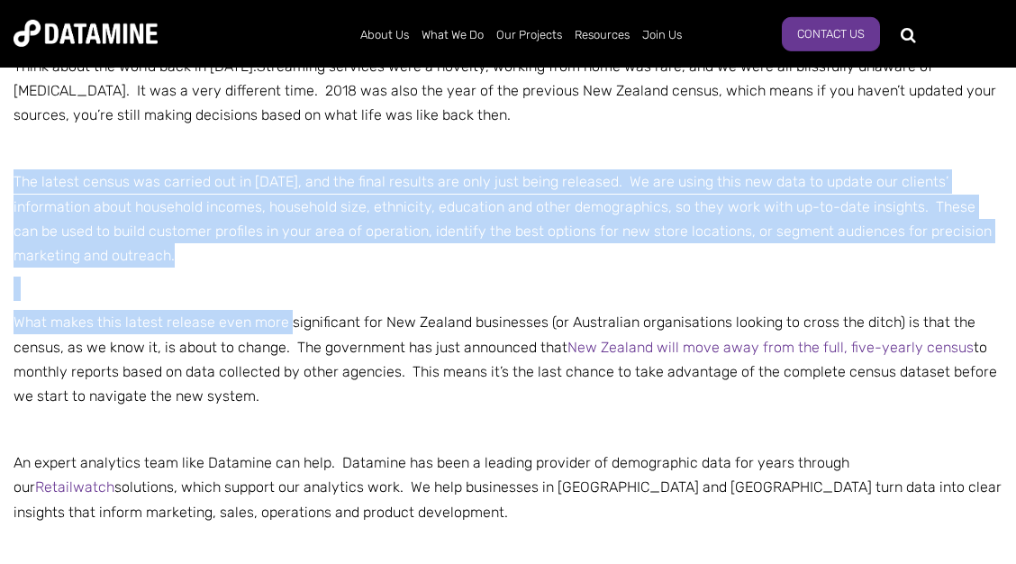
scroll to position [681, 0]
